Goal: Transaction & Acquisition: Purchase product/service

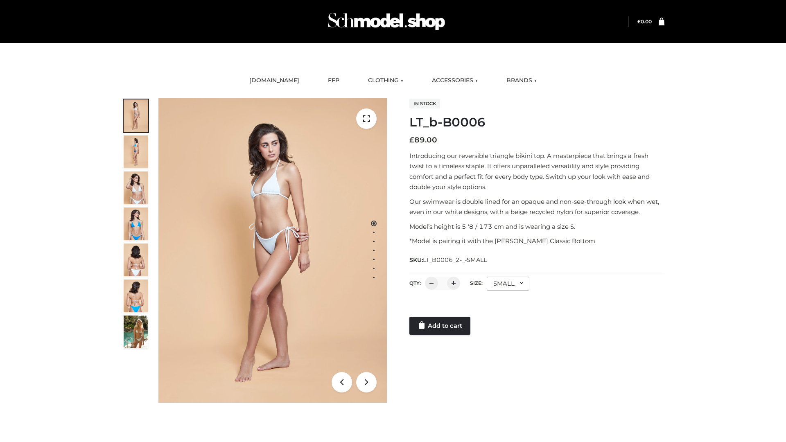
click at [440, 326] on link "Add to cart" at bounding box center [439, 326] width 61 height 18
